Goal: Communication & Community: Answer question/provide support

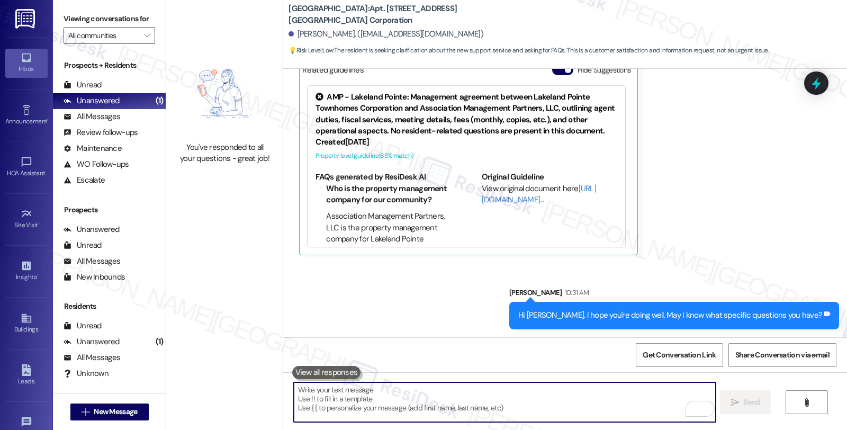
scroll to position [22, 0]
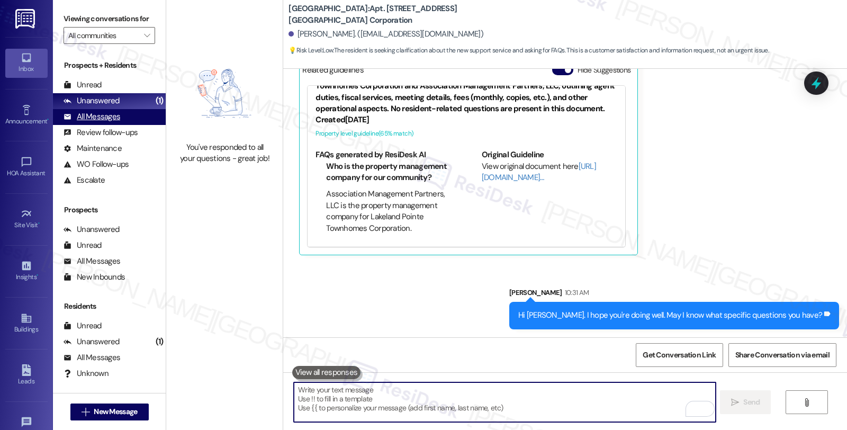
click at [103, 122] on div "All Messages" at bounding box center [92, 116] width 57 height 11
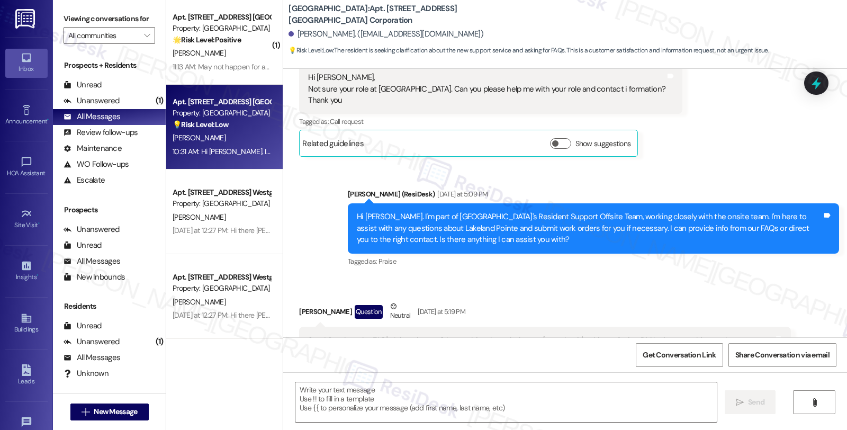
type textarea "Fetching suggested responses. Please feel free to read through the conversation…"
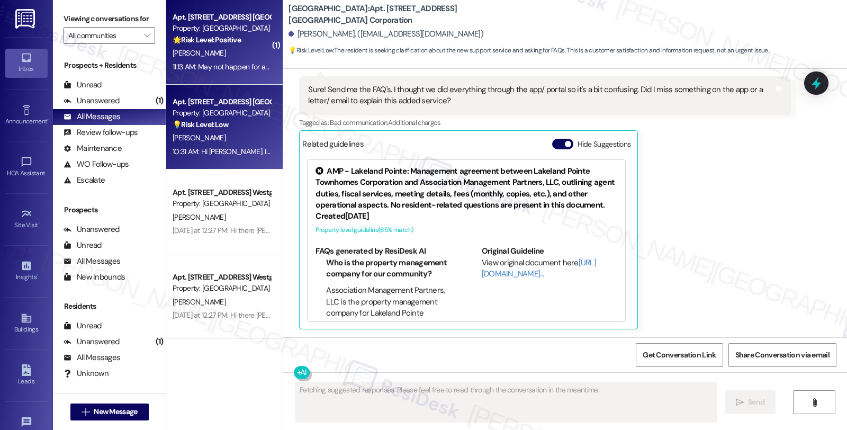
click at [196, 48] on div "[PERSON_NAME]" at bounding box center [222, 53] width 100 height 13
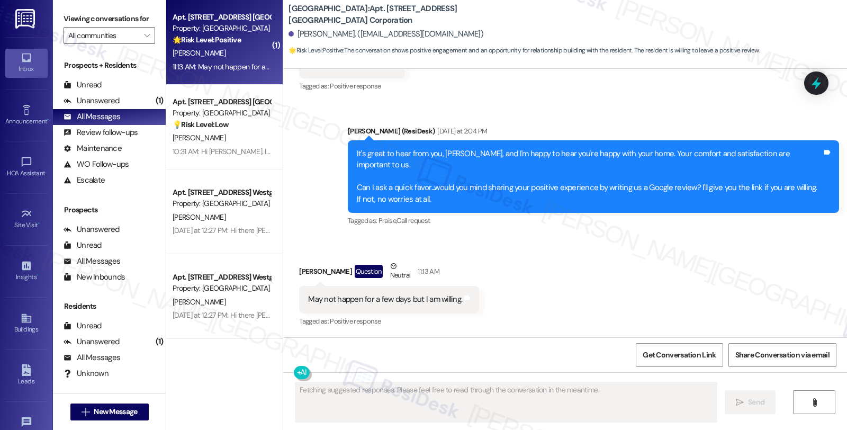
scroll to position [317, 0]
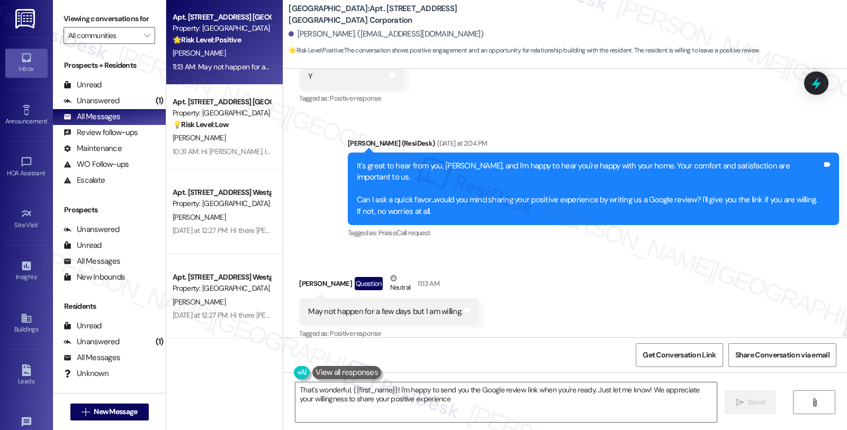
type textarea "That's wonderful, {{first_name}}! I'm happy to send you the Google review link …"
click at [110, 106] on div "Unanswered" at bounding box center [92, 100] width 56 height 11
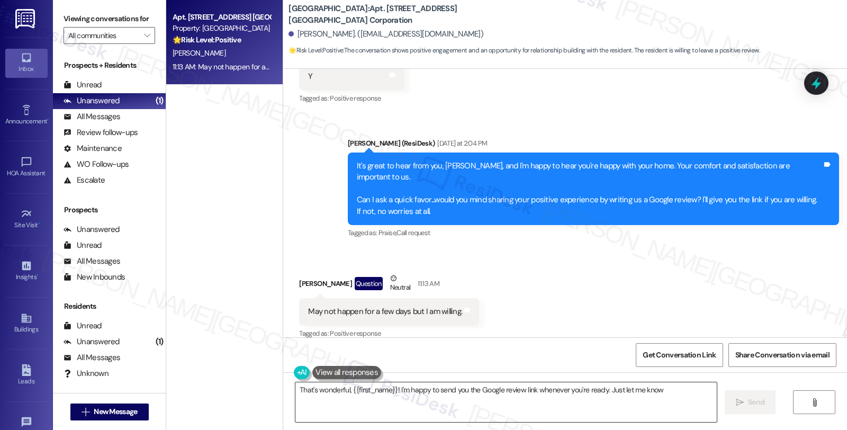
type textarea "That's wonderful, {{first_name}}! I'm happy to send you the Google review link …"
click at [427, 410] on textarea "That's wonderful, {{first_name}}! I'm happy to send you the Google review link …" at bounding box center [505, 402] width 421 height 40
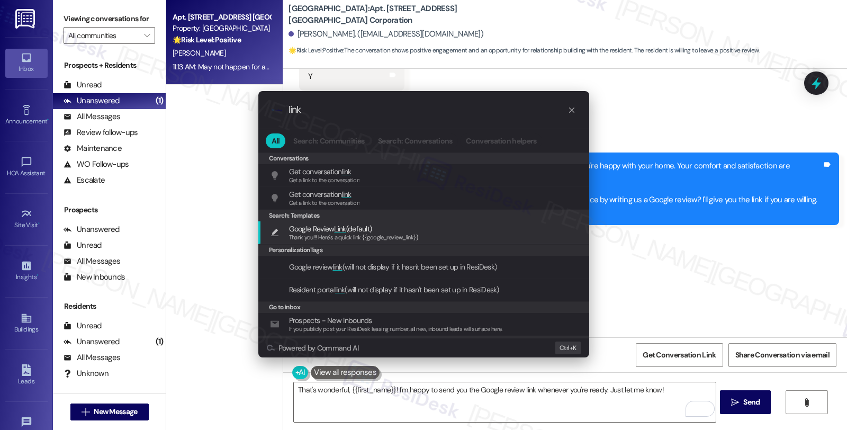
type input "link"
click at [414, 225] on span "Google Review Link (default)" at bounding box center [354, 229] width 130 height 12
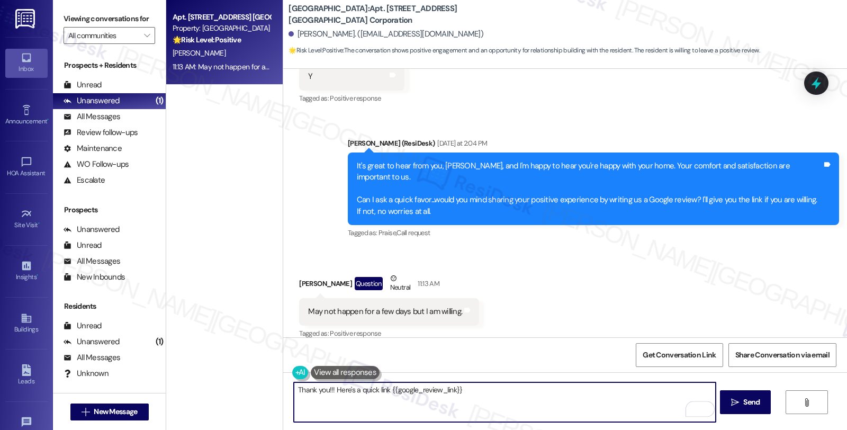
click at [294, 386] on textarea "Thank you!!! Here's a quick link {{google_review_link}}" at bounding box center [504, 402] width 421 height 40
click at [300, 273] on div "[PERSON_NAME] Question Neutral 11:13 AM" at bounding box center [389, 286] width 180 height 26
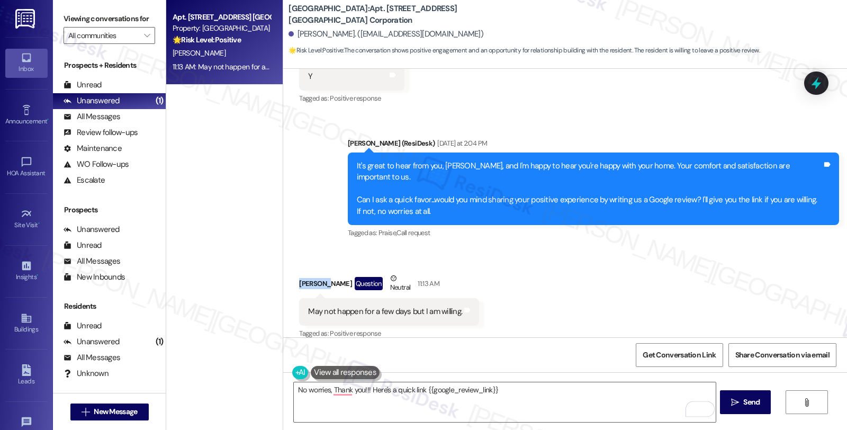
click at [300, 273] on div "[PERSON_NAME] Question Neutral 11:13 AM" at bounding box center [389, 286] width 180 height 26
copy div "[PERSON_NAME]"
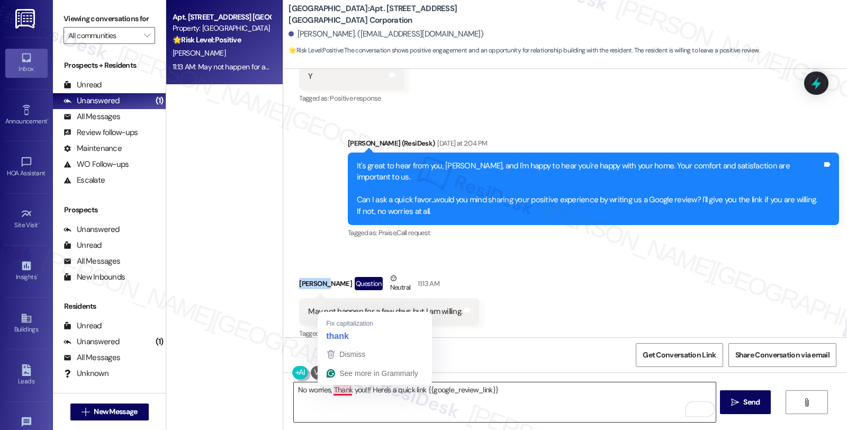
click at [329, 392] on textarea "No worries, Thank you!!! Here's a quick link {{google_review_link}}" at bounding box center [504, 402] width 421 height 40
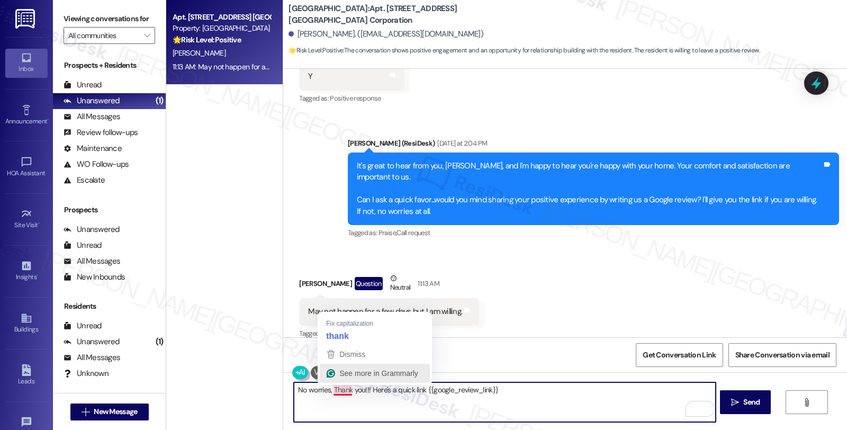
paste textarea "[PERSON_NAME]"
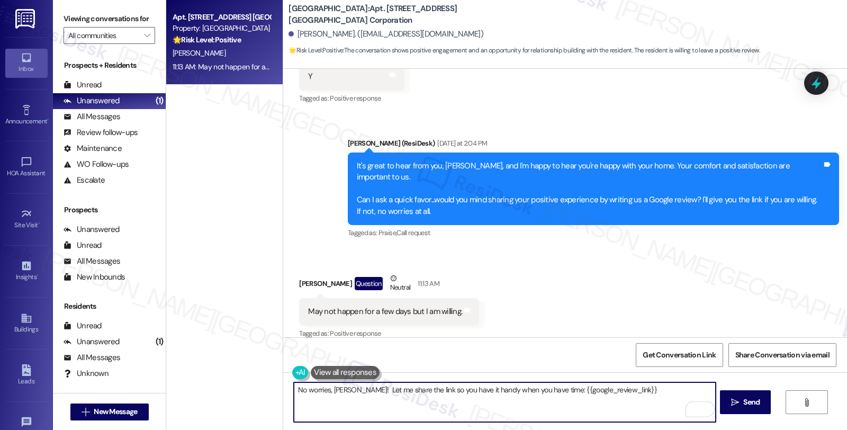
click at [644, 392] on textarea "No worries, [PERSON_NAME]! Let me share the link so you have it handy when you …" at bounding box center [504, 402] width 421 height 40
click at [688, 406] on div "Rewrite with Grammarly" at bounding box center [694, 409] width 12 height 12
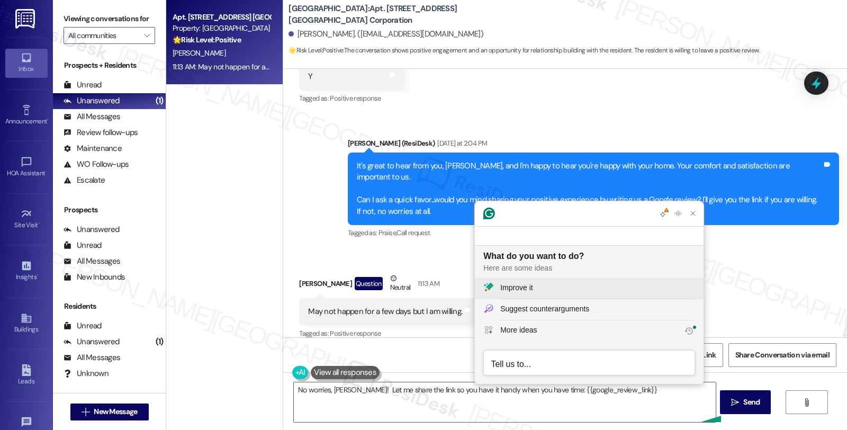
scroll to position [0, 0]
click at [530, 284] on div "Improve it" at bounding box center [516, 287] width 32 height 11
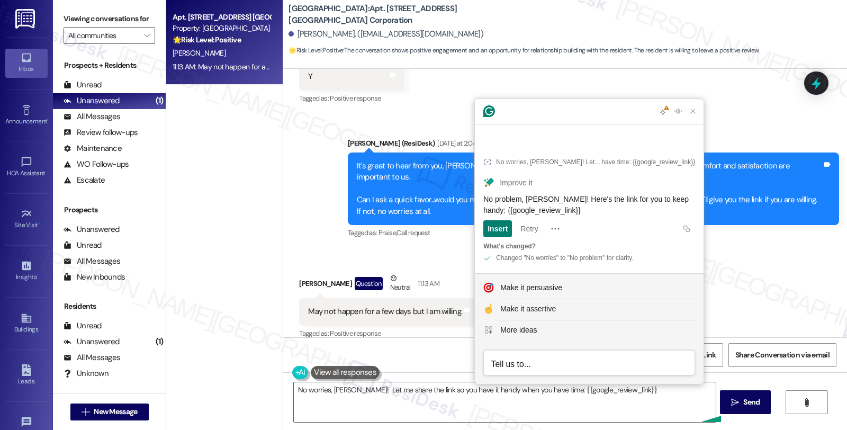
drag, startPoint x: 569, startPoint y: 208, endPoint x: 477, endPoint y: 197, distance: 92.7
click at [477, 197] on article "No worries, [PERSON_NAME]! Let me share the link so you have it handy when you …" at bounding box center [589, 208] width 229 height 130
click at [407, 401] on textarea "No worries, [PERSON_NAME]! Let me share the link so you have it handy when you …" at bounding box center [504, 402] width 421 height 40
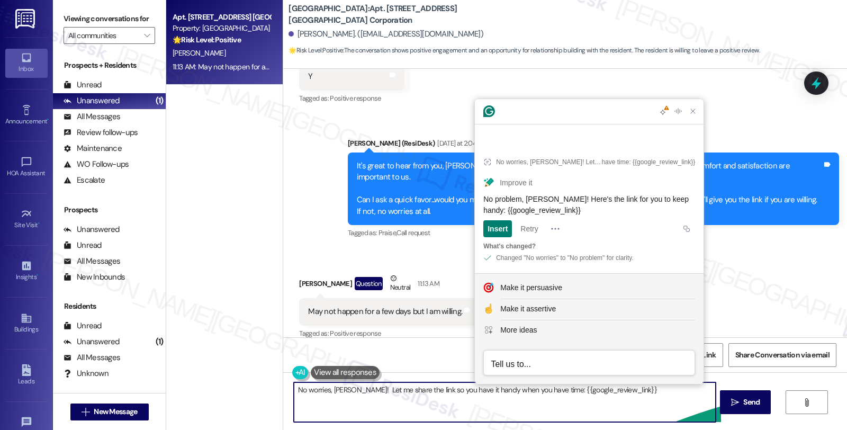
click at [424, 389] on textarea "No worries, [PERSON_NAME]! Let me share the link so you have it handy when you …" at bounding box center [504, 402] width 421 height 40
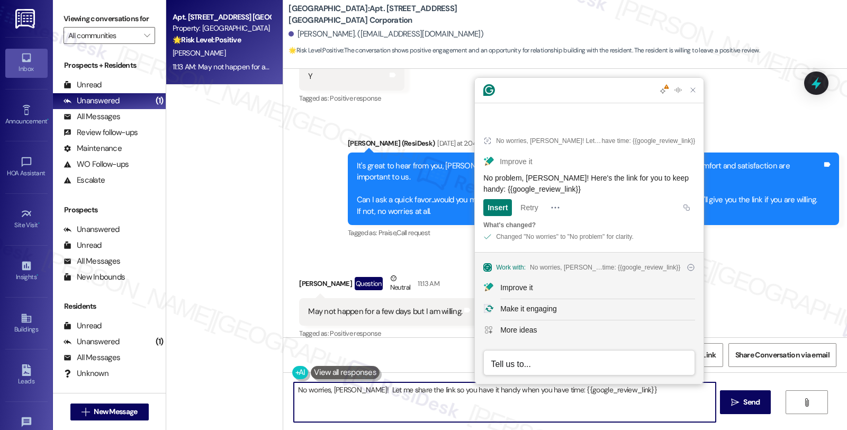
paste textarea "problem, [PERSON_NAME]! Here's the link for you to keep handy"
type textarea "No problem, [PERSON_NAME]! Here's the link for you to keep handy: {{google_revi…"
click at [736, 406] on icon "" at bounding box center [735, 402] width 8 height 8
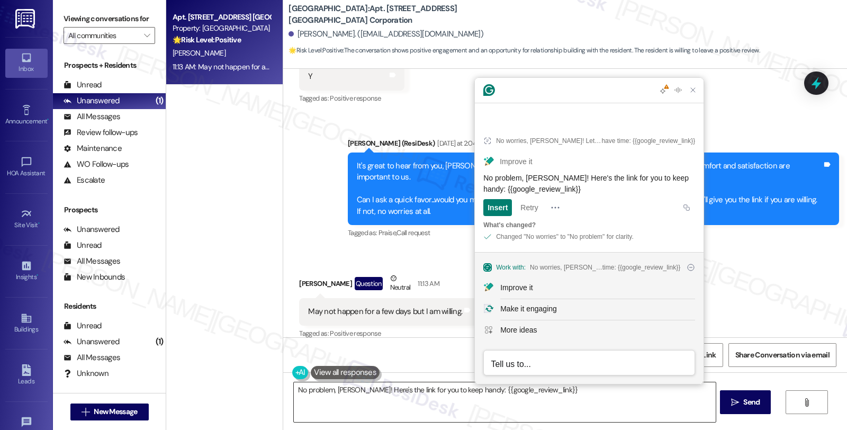
click at [551, 392] on textarea "No problem, [PERSON_NAME]! Here's the link for you to keep handy: {{google_revi…" at bounding box center [504, 402] width 421 height 40
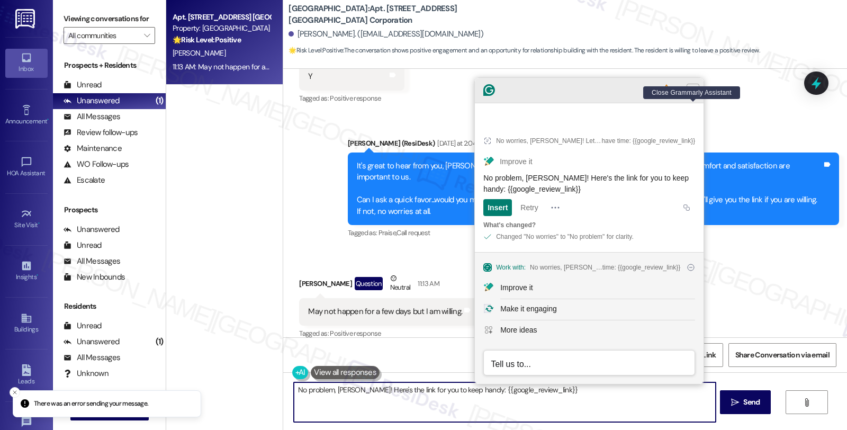
click at [685, 96] on div at bounding box center [678, 89] width 42 height 13
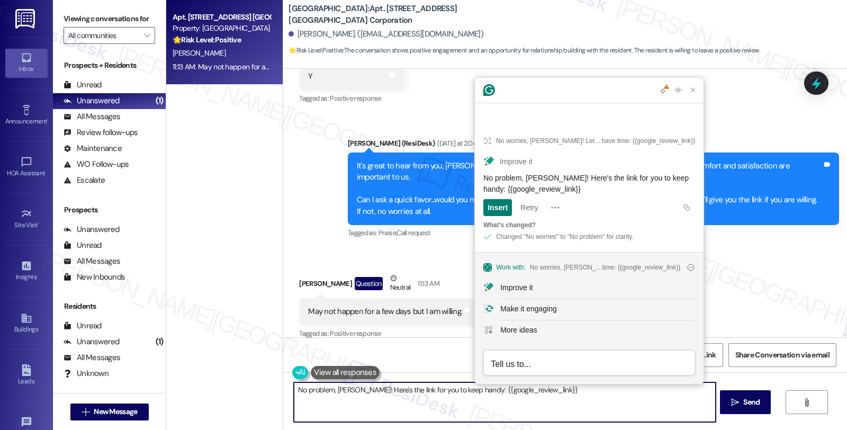
drag, startPoint x: 427, startPoint y: 388, endPoint x: 421, endPoint y: 397, distance: 11.0
click at [427, 388] on textarea "No problem, [PERSON_NAME]! Here's the link for you to keep handy: {{google_revi…" at bounding box center [504, 402] width 421 height 40
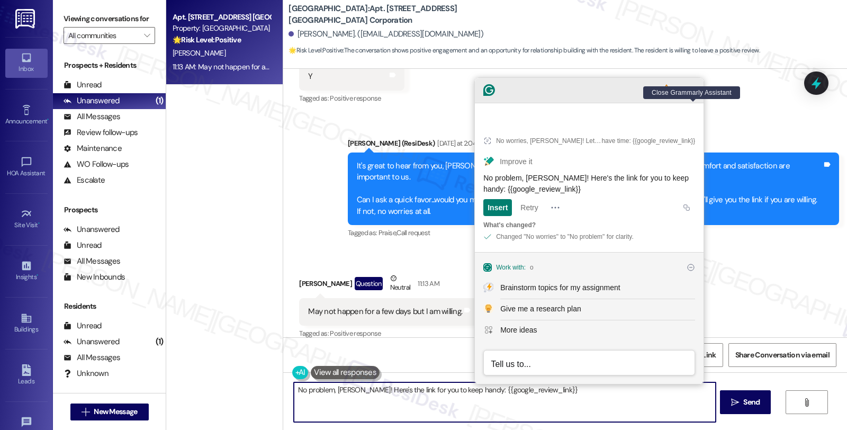
click at [692, 92] on icon "Close Grammarly Assistant" at bounding box center [693, 90] width 4 height 4
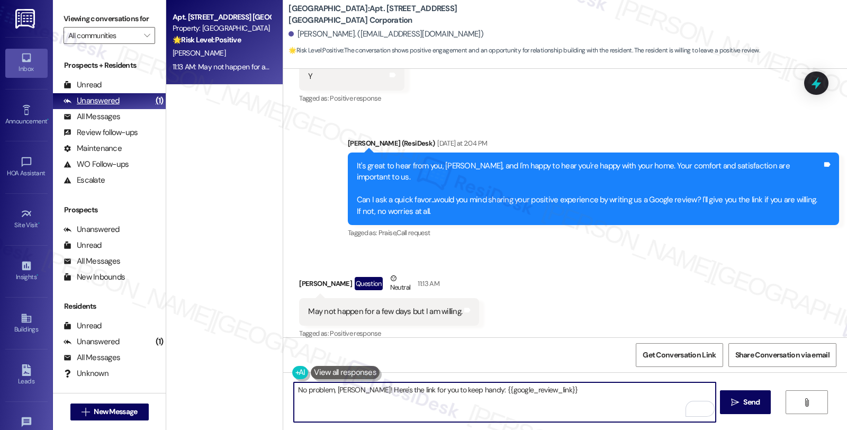
click at [92, 106] on div "Unanswered" at bounding box center [92, 100] width 56 height 11
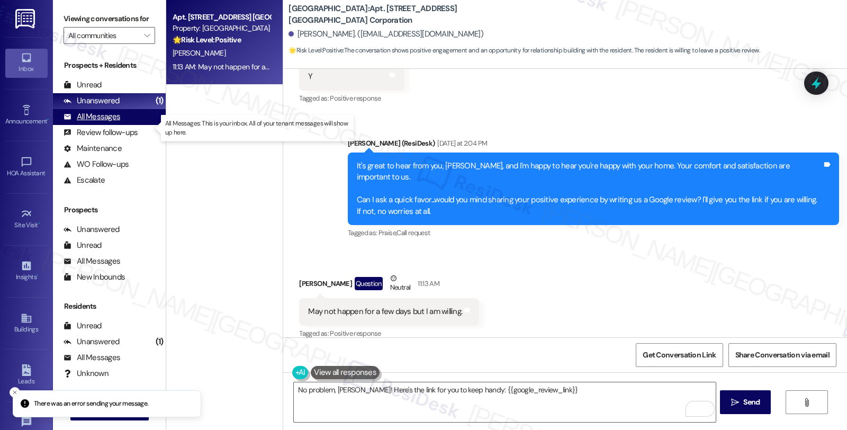
click at [93, 122] on div "All Messages" at bounding box center [92, 116] width 57 height 11
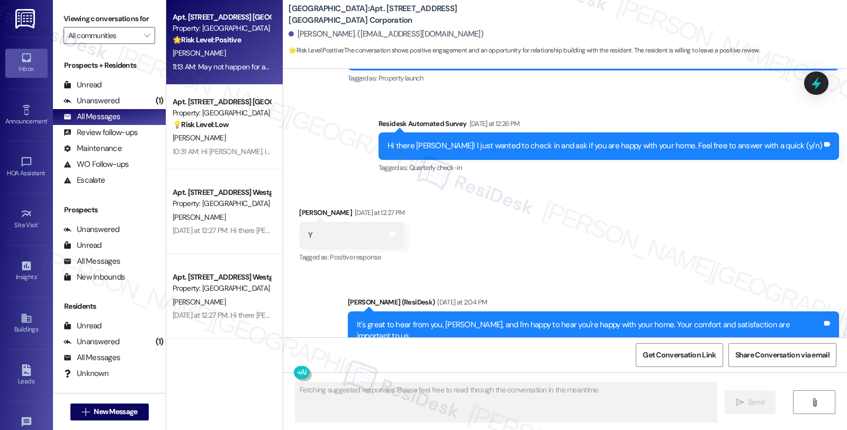
scroll to position [140, 0]
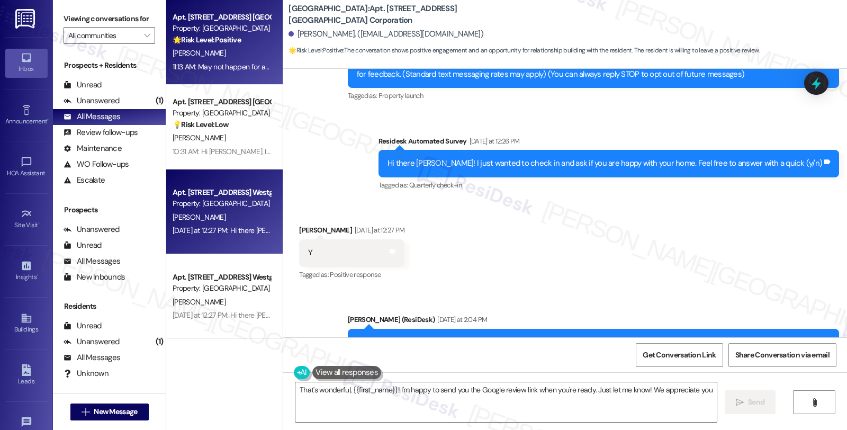
type textarea "That's wonderful, {{first_name}}! I'm happy to send you the Google review link …"
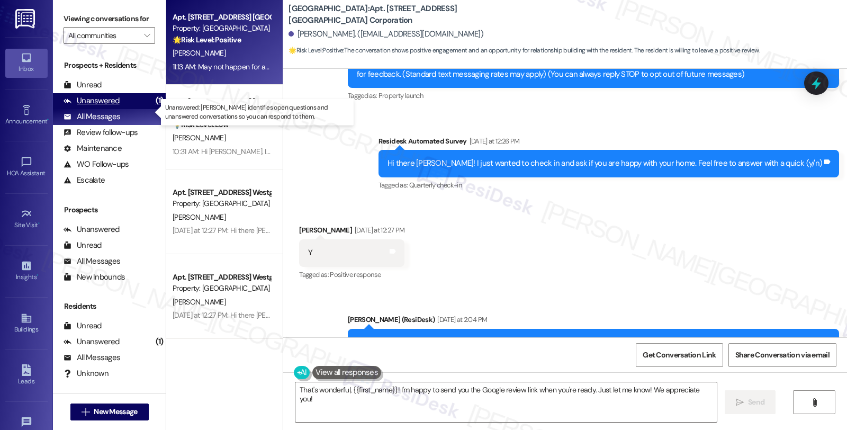
click at [114, 106] on div "Unanswered" at bounding box center [92, 100] width 56 height 11
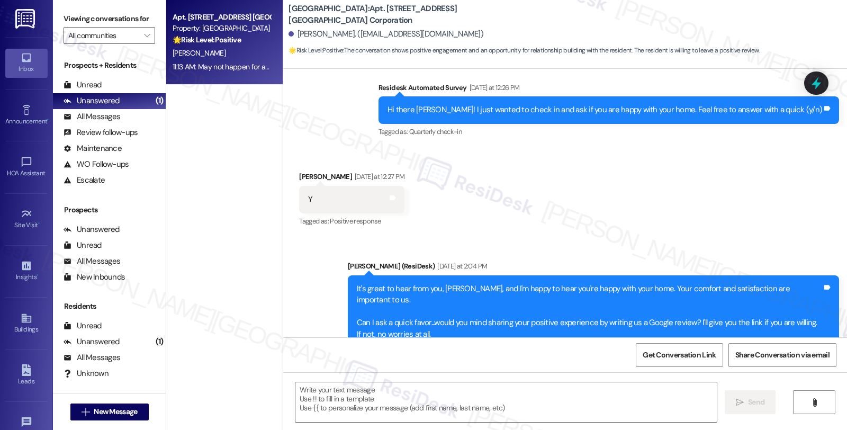
scroll to position [317, 0]
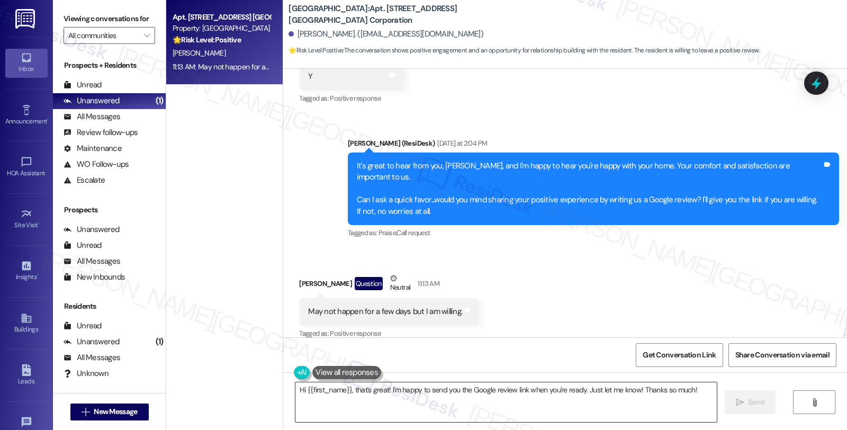
click at [475, 394] on textarea "Hi {{first_name}}, that's great! I'm happy to send you the Google review link w…" at bounding box center [505, 402] width 421 height 40
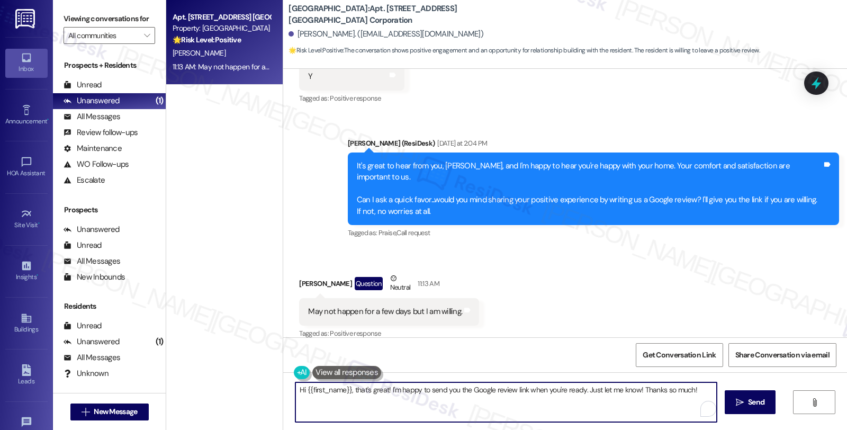
paste textarea "No problem, [PERSON_NAME]! Here's the link for you to keep handy: {{google_revi…"
type textarea "No problem, [PERSON_NAME]! Here's the link for you to keep handy: {{google_revi…"
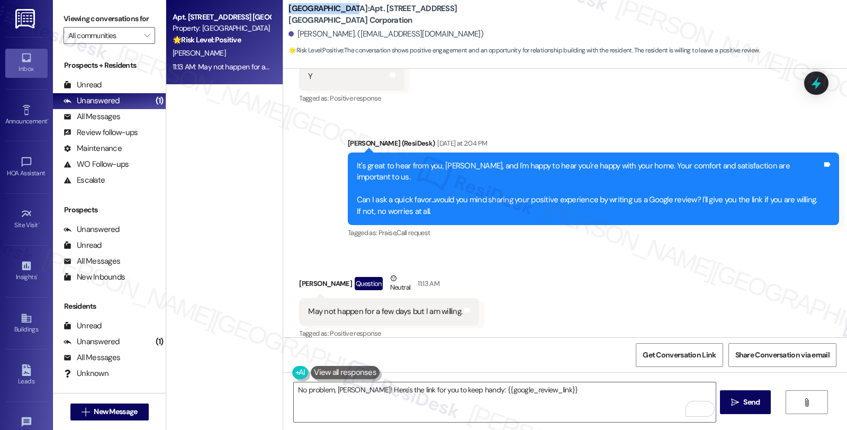
drag, startPoint x: 282, startPoint y: 5, endPoint x: 336, endPoint y: 5, distance: 54.0
click at [336, 5] on b "[GEOGRAPHIC_DATA]: [GEOGRAPHIC_DATA] [STREET_ADDRESS] [GEOGRAPHIC_DATA] Corpora…" at bounding box center [395, 14] width 212 height 23
copy b "[GEOGRAPHIC_DATA]"
drag, startPoint x: 292, startPoint y: 271, endPoint x: 344, endPoint y: 269, distance: 51.9
click at [344, 273] on div "[PERSON_NAME] Question Neutral 11:13 AM" at bounding box center [389, 286] width 180 height 26
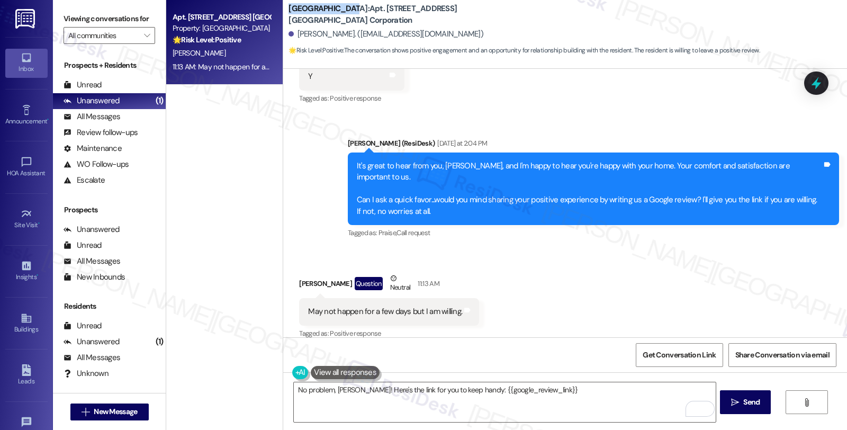
copy div "[PERSON_NAME]"
click at [675, 353] on span "Get Conversation Link" at bounding box center [679, 354] width 73 height 11
click at [564, 391] on textarea "No problem, [PERSON_NAME]! Here's the link for you to keep handy: {{google_revi…" at bounding box center [504, 402] width 421 height 40
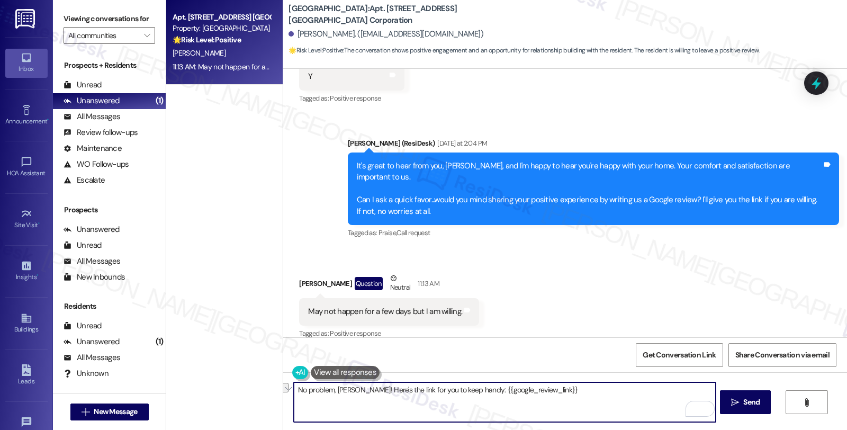
click at [578, 388] on textarea "No problem, [PERSON_NAME]! Here's the link for you to keep handy: {{google_revi…" at bounding box center [504, 402] width 421 height 40
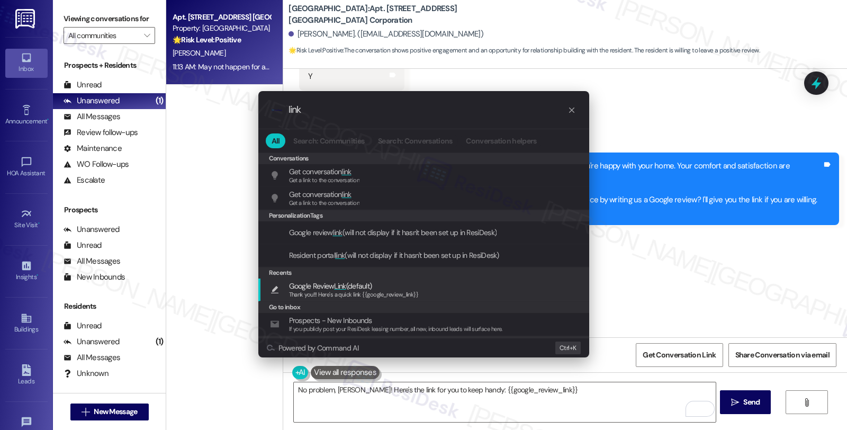
type input "link"
click at [443, 294] on div "Google Review Link (default) Thank you!!! Here's a quick link {{google_review_l…" at bounding box center [425, 290] width 310 height 20
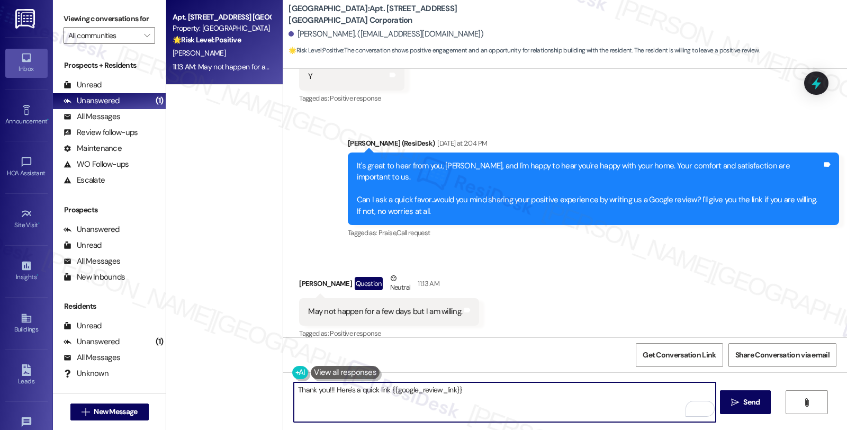
click at [294, 389] on textarea "Thank you!!! Here's a quick link {{google_review_link}}" at bounding box center [504, 402] width 421 height 40
paste textarea "No problem, [PERSON_NAME]! Here's the link for you to keep handy: {{google_revi…"
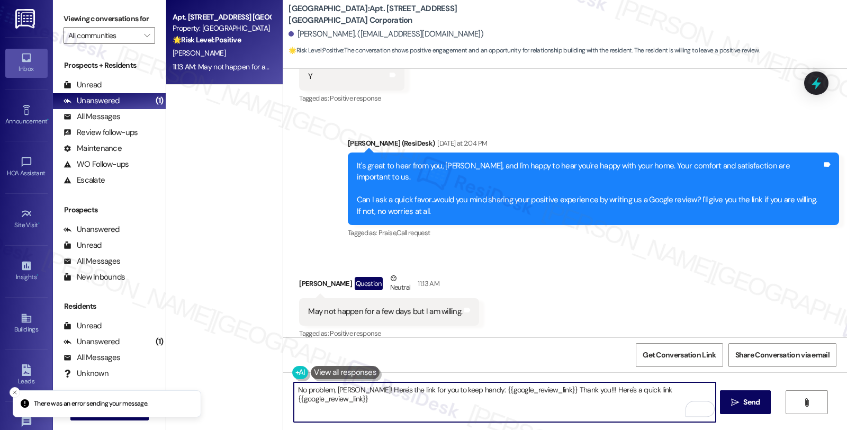
click at [632, 389] on textarea "No problem, [PERSON_NAME]! Here's the link for you to keep handy: {{google_revi…" at bounding box center [504, 402] width 421 height 40
click at [664, 382] on div "No problem, [PERSON_NAME]! Here's the link for you to keep handy: {{google_revi…" at bounding box center [504, 402] width 422 height 41
click at [554, 389] on textarea "No problem, [PERSON_NAME]! Here's the link for you to keep handy: {{google_revi…" at bounding box center [504, 402] width 421 height 40
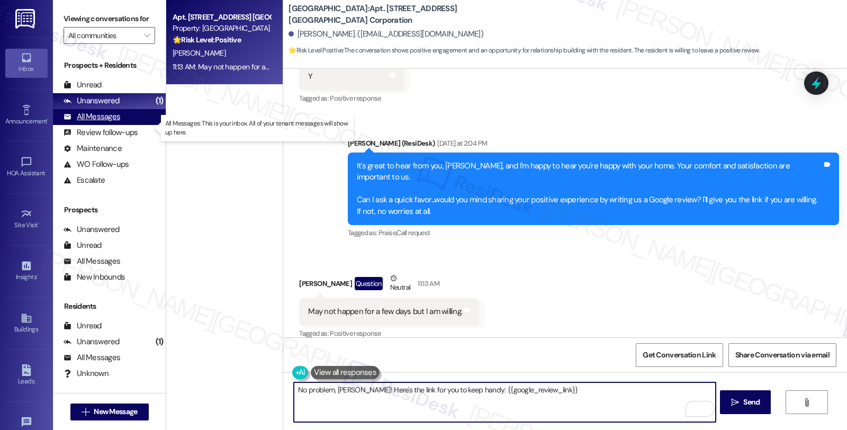
type textarea "No problem, [PERSON_NAME]! Here's the link for you to keep handy: {{google_revi…"
click at [103, 122] on div "All Messages" at bounding box center [92, 116] width 57 height 11
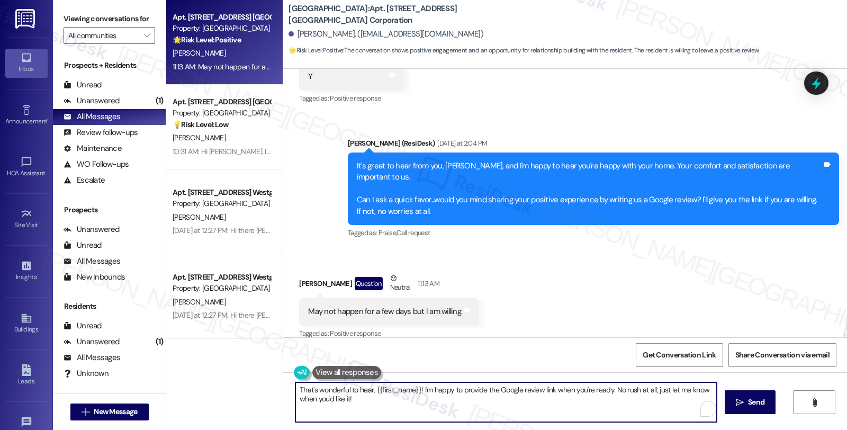
drag, startPoint x: 359, startPoint y: 397, endPoint x: 286, endPoint y: 383, distance: 74.3
click at [290, 383] on div "That's wonderful to hear, {{first_name}}! I'm happy to provide the Google revie…" at bounding box center [501, 402] width 422 height 41
paste textarea "No problem, [PERSON_NAME]! Here's the link for you to keep handy: {{google_revi…"
drag, startPoint x: 353, startPoint y: 391, endPoint x: 613, endPoint y: 391, distance: 259.4
click at [613, 391] on textarea "No problem, [PERSON_NAME]! Here's the link for you to keep handy: {{google_revi…" at bounding box center [504, 402] width 421 height 40
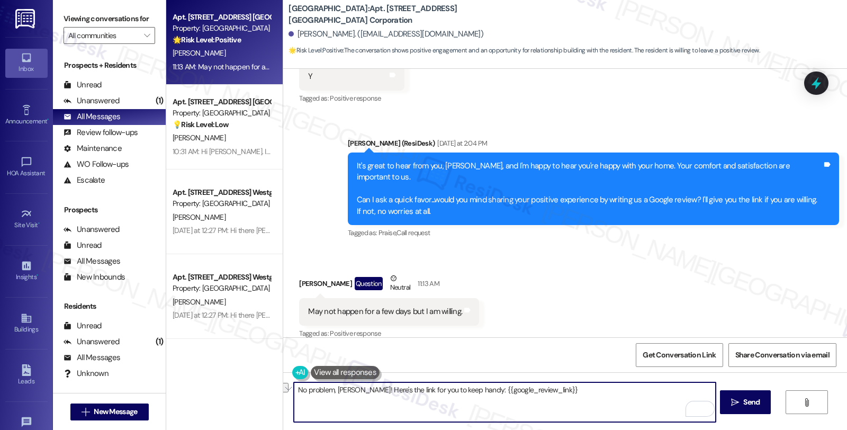
type textarea "No problem, [PERSON_NAME]! Here's the link for you to keep handy: {{google_revi…"
click at [346, 369] on button at bounding box center [345, 372] width 69 height 13
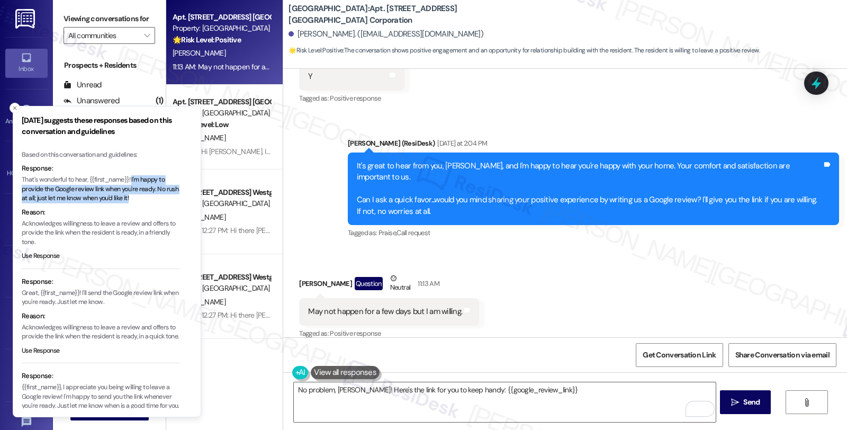
drag, startPoint x: 133, startPoint y: 178, endPoint x: 159, endPoint y: 194, distance: 30.1
click at [159, 194] on p "That's wonderful to hear, {{first_name}}! I'm happy to provide the Google revie…" at bounding box center [101, 189] width 159 height 28
click at [134, 202] on p "That's wonderful to hear, {{first_name}}! I'm happy to provide the Google revie…" at bounding box center [101, 189] width 159 height 28
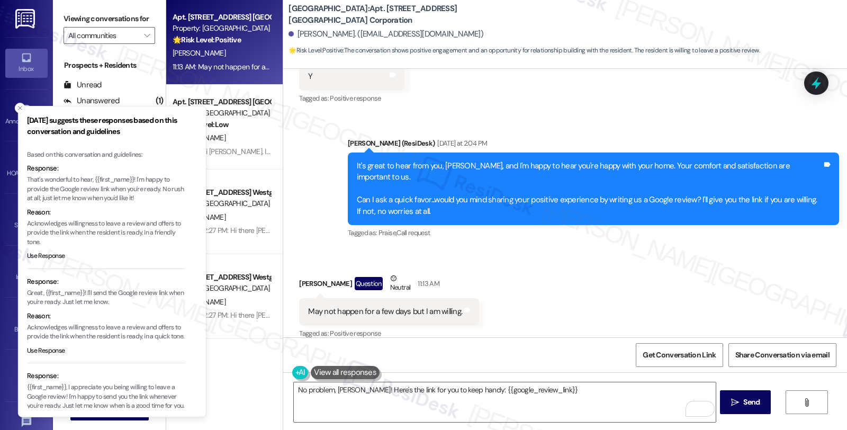
drag, startPoint x: 157, startPoint y: 198, endPoint x: 161, endPoint y: 205, distance: 8.4
click at [176, 200] on p "That's wonderful to hear, {{first_name}}! I'm happy to provide the Google revie…" at bounding box center [106, 189] width 159 height 28
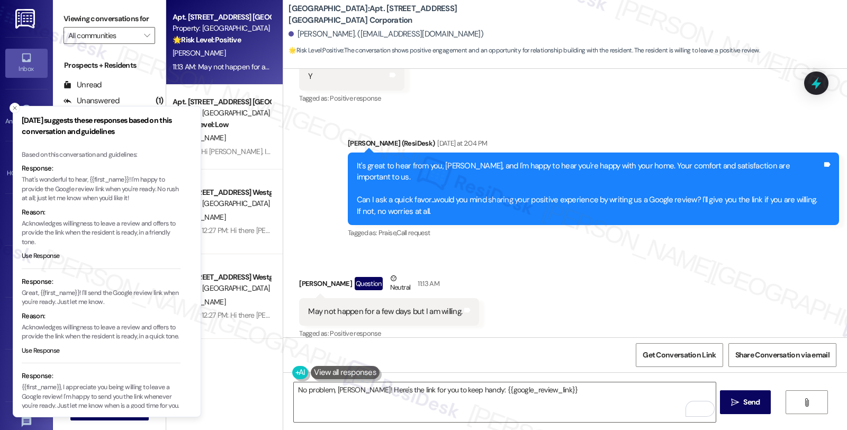
click at [25, 179] on p "That's wonderful to hear, {{first_name}}! I'm happy to provide the Google revie…" at bounding box center [101, 189] width 159 height 28
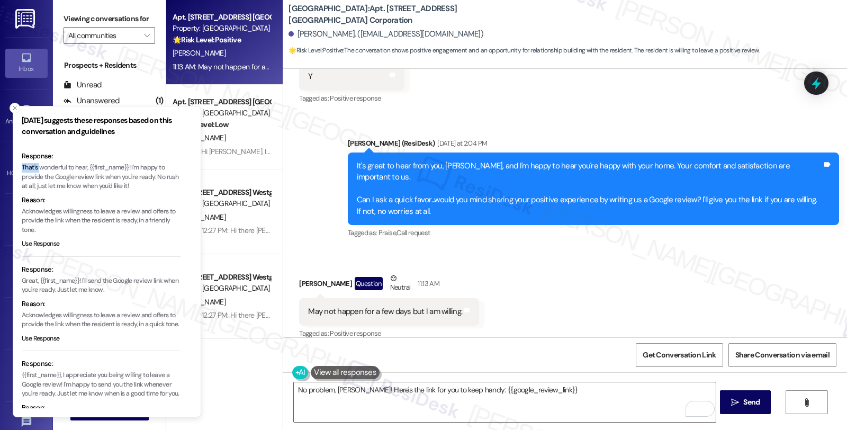
scroll to position [0, 0]
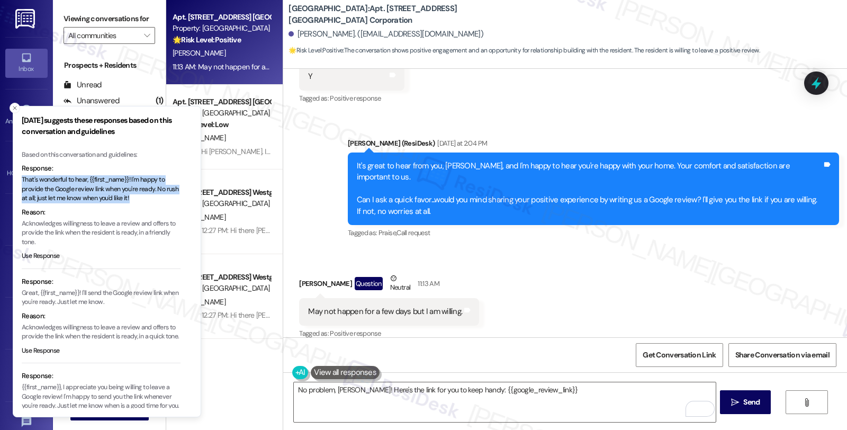
click at [158, 197] on p "That's wonderful to hear, {{first_name}}! I'm happy to provide the Google revie…" at bounding box center [101, 189] width 159 height 28
copy p "That's wonderful to hear, {{first_name}}! I'm happy to provide the Google revie…"
click at [372, 399] on textarea "No problem, [PERSON_NAME]! Here's the link for you to keep handy: {{google_revi…" at bounding box center [504, 402] width 421 height 40
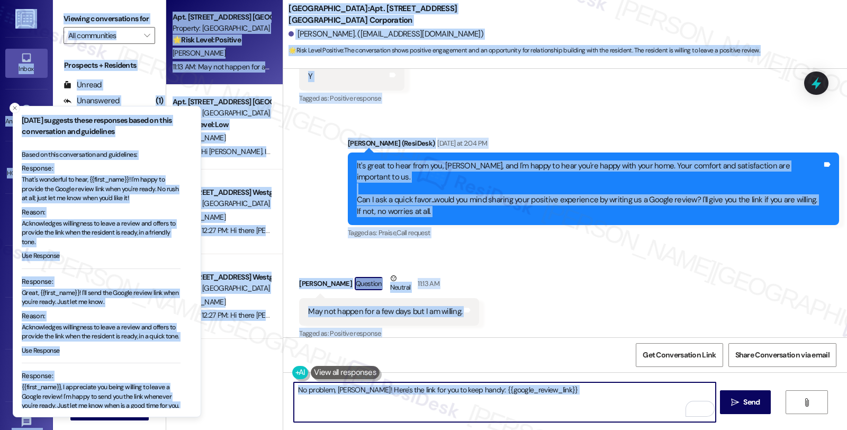
click at [405, 399] on textarea "No problem, [PERSON_NAME]! Here's the link for you to keep handy: {{google_revi…" at bounding box center [504, 402] width 421 height 40
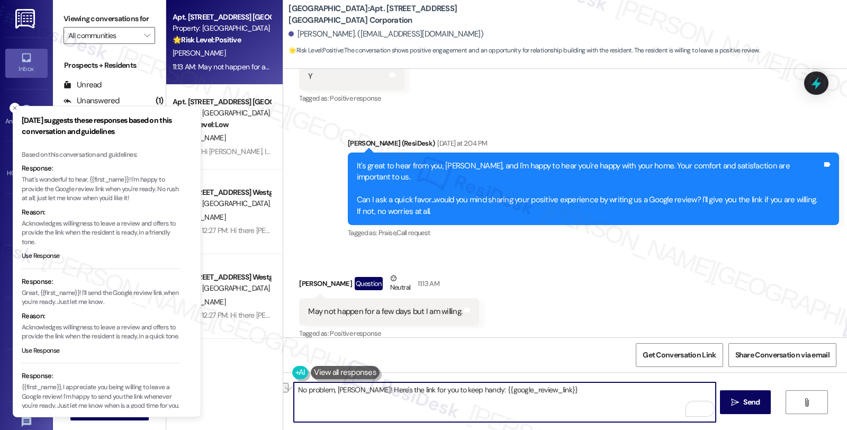
paste textarea "That's wonderful to hear, {{first_name}}! I'm happy to provide the Google revie…"
type textarea "That's wonderful to hear, {{first_name}}! I'm happy to provide the Google revie…"
click at [745, 398] on span "Send" at bounding box center [751, 402] width 16 height 11
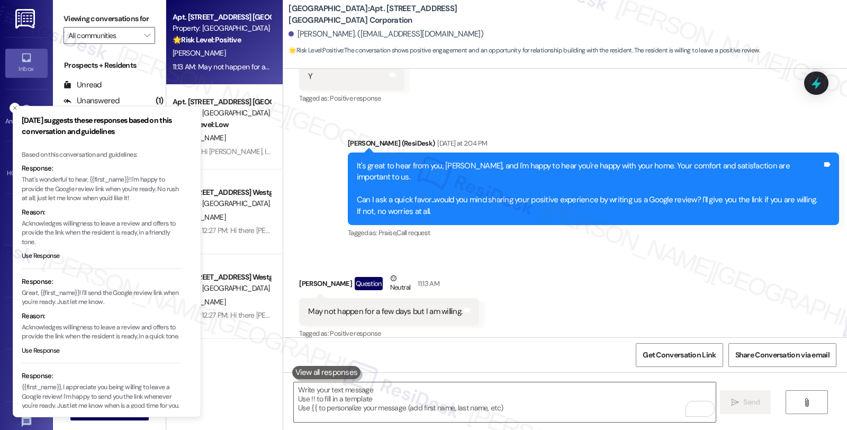
scroll to position [402, 0]
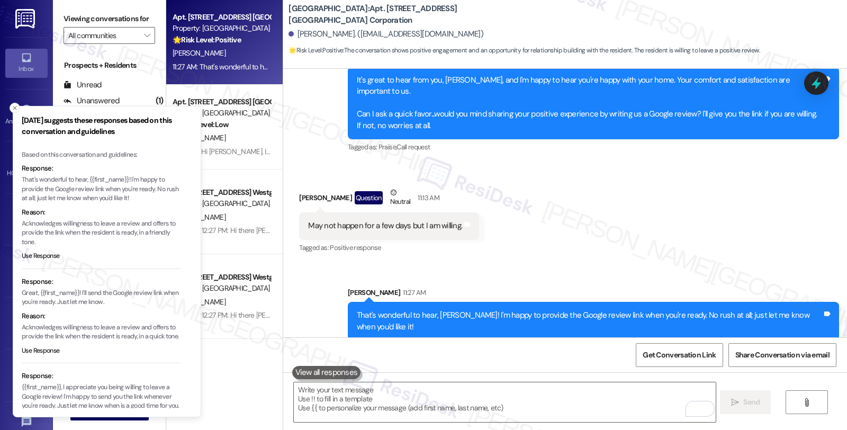
click at [12, 103] on button "Close toast" at bounding box center [15, 108] width 11 height 11
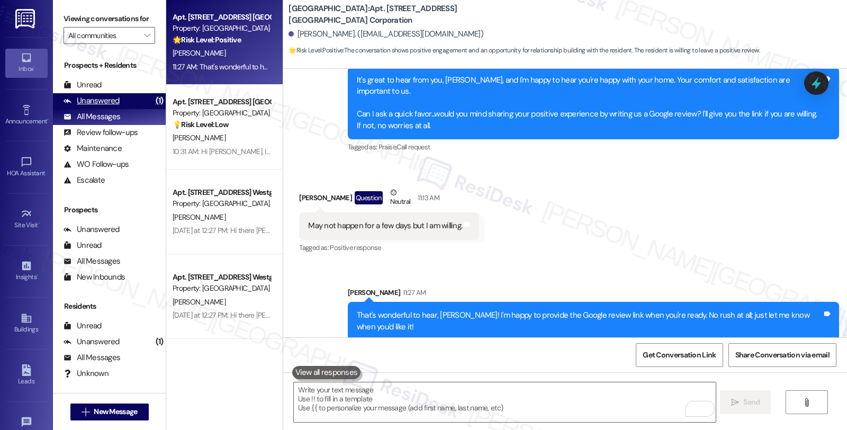
click at [132, 106] on div "Unanswered (1)" at bounding box center [109, 101] width 113 height 16
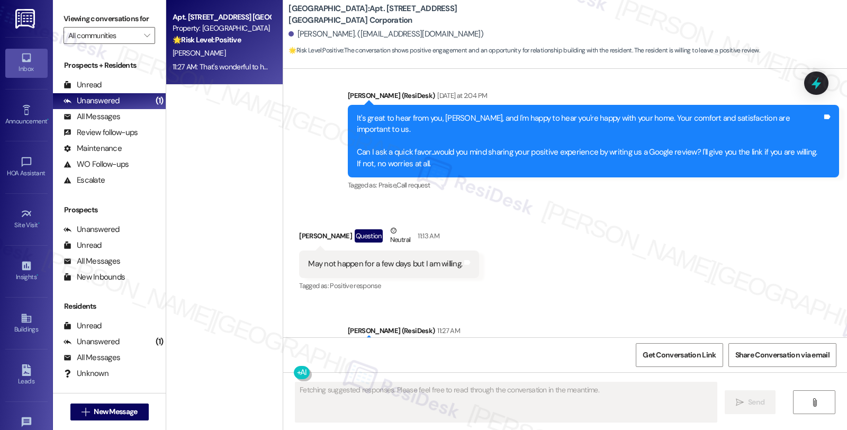
scroll to position [417, 0]
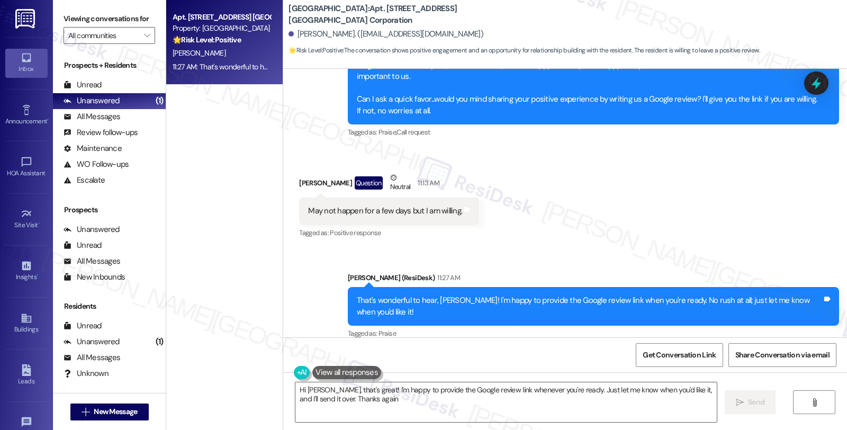
type textarea "Hi [PERSON_NAME], that's great! I'm happy to provide the Google review link whe…"
